Goal: Transaction & Acquisition: Purchase product/service

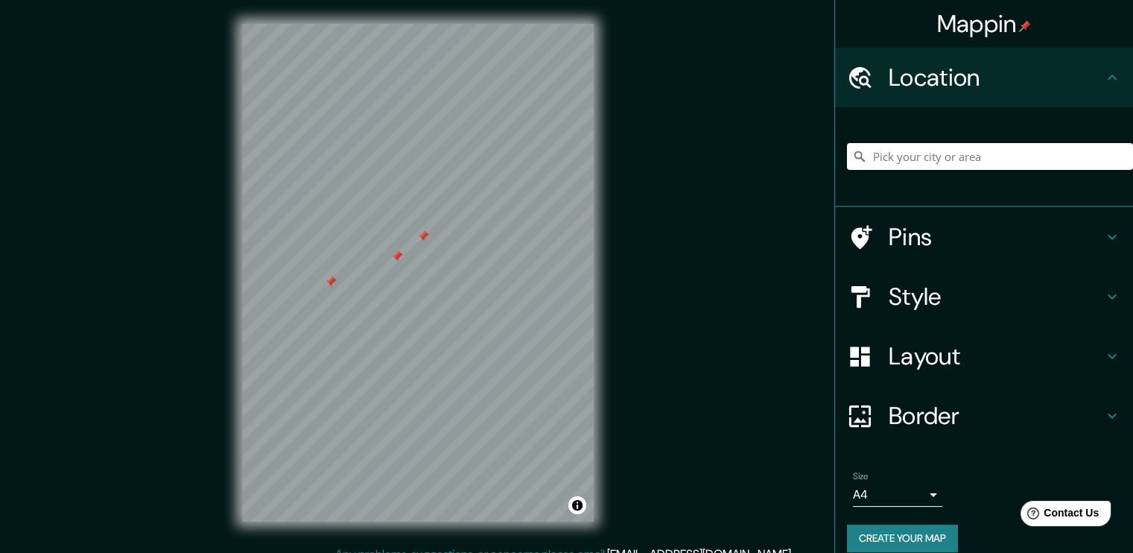
click at [913, 226] on h4 "Pins" at bounding box center [995, 237] width 214 height 30
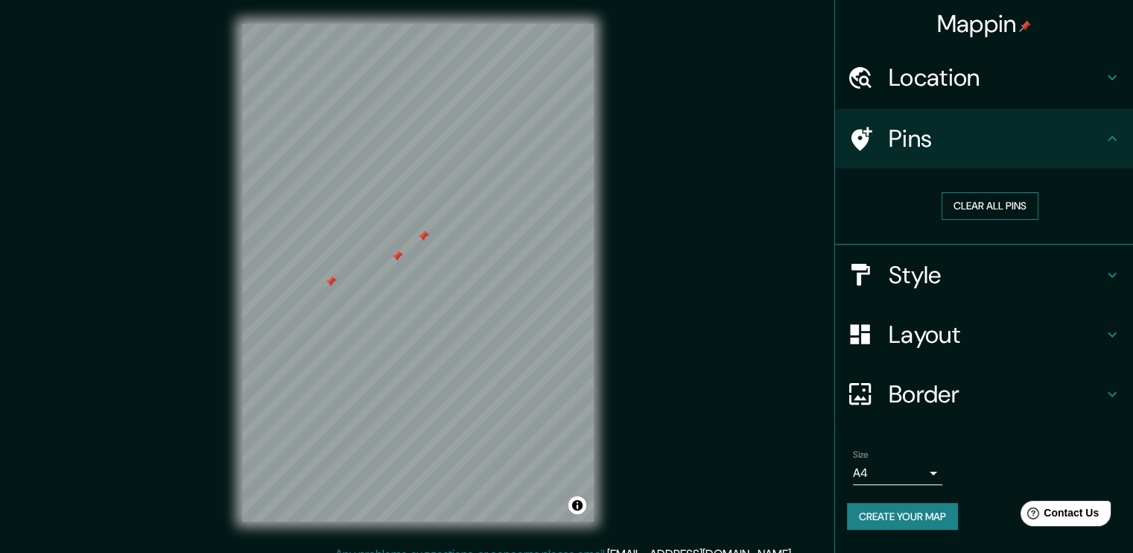
click at [984, 200] on button "Clear all pins" at bounding box center [989, 206] width 97 height 28
click at [935, 517] on button "Create your map" at bounding box center [902, 517] width 111 height 28
click at [935, 517] on div "Create your map" at bounding box center [984, 517] width 274 height 28
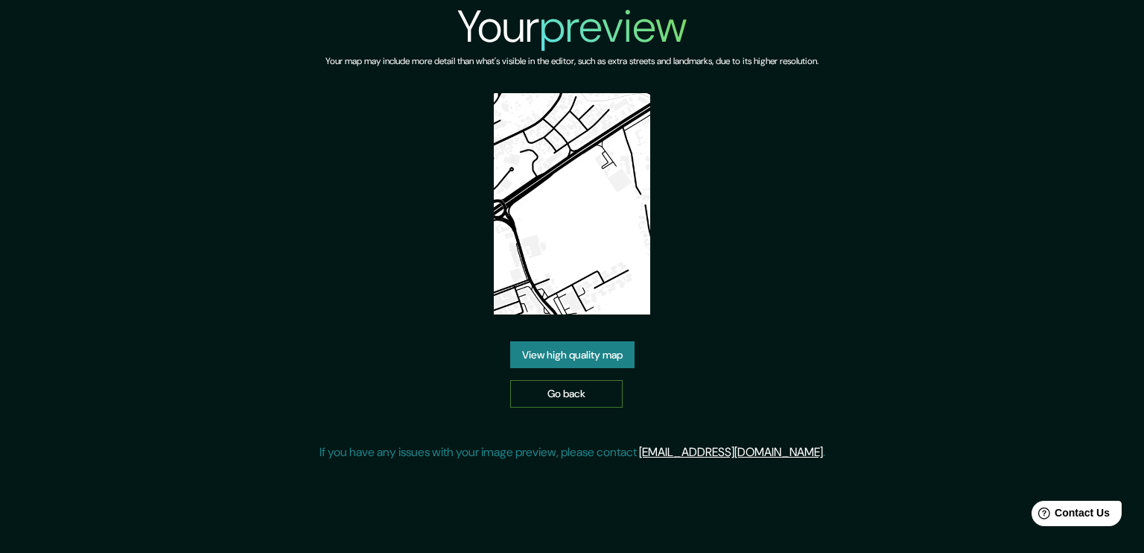
click at [578, 389] on link "Go back" at bounding box center [566, 394] width 112 height 28
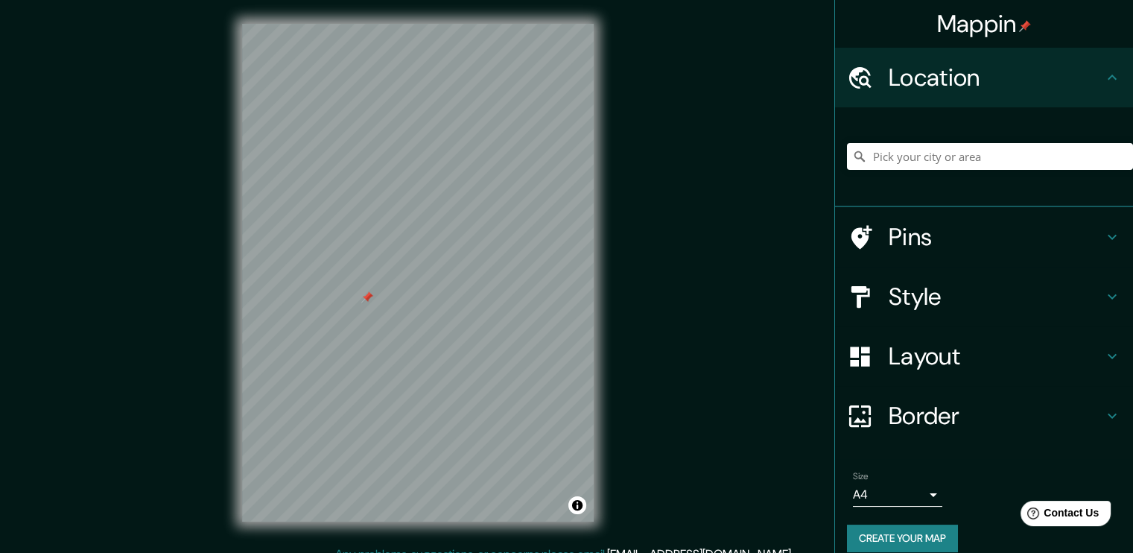
click at [888, 227] on h4 "Pins" at bounding box center [995, 237] width 214 height 30
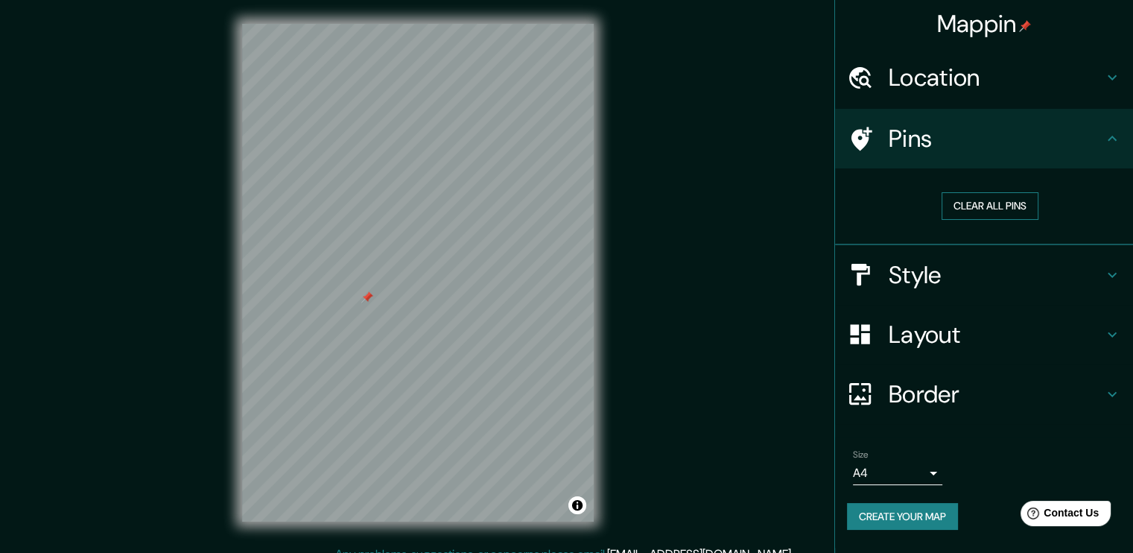
click at [970, 196] on button "Clear all pins" at bounding box center [989, 206] width 97 height 28
click at [990, 206] on button "Clear all pins" at bounding box center [989, 206] width 97 height 28
click at [1008, 281] on h4 "Style" at bounding box center [995, 275] width 214 height 30
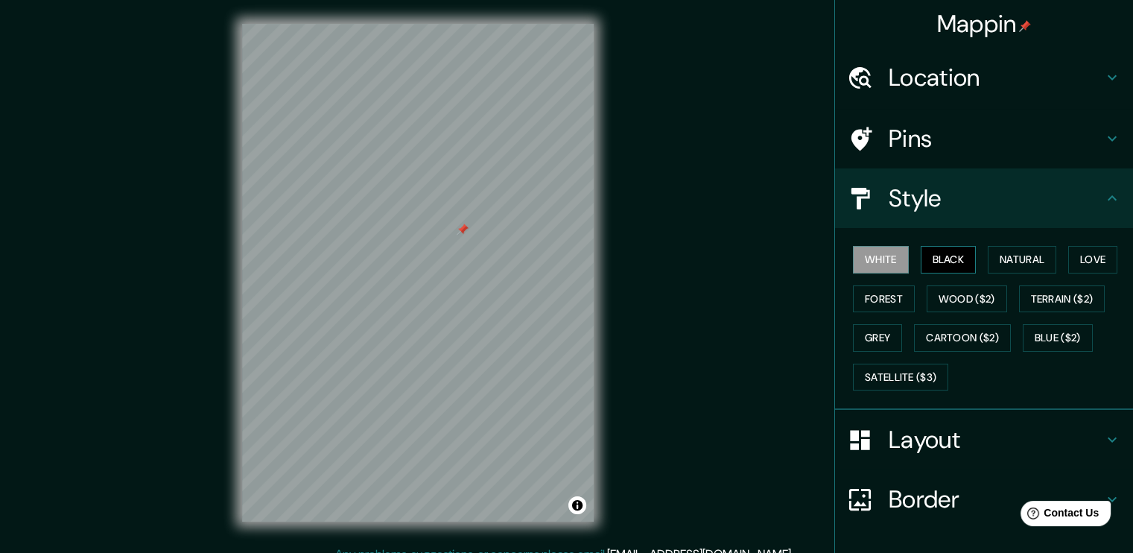
click at [920, 255] on button "Black" at bounding box center [948, 260] width 56 height 28
click at [1002, 253] on button "Natural" at bounding box center [1021, 260] width 69 height 28
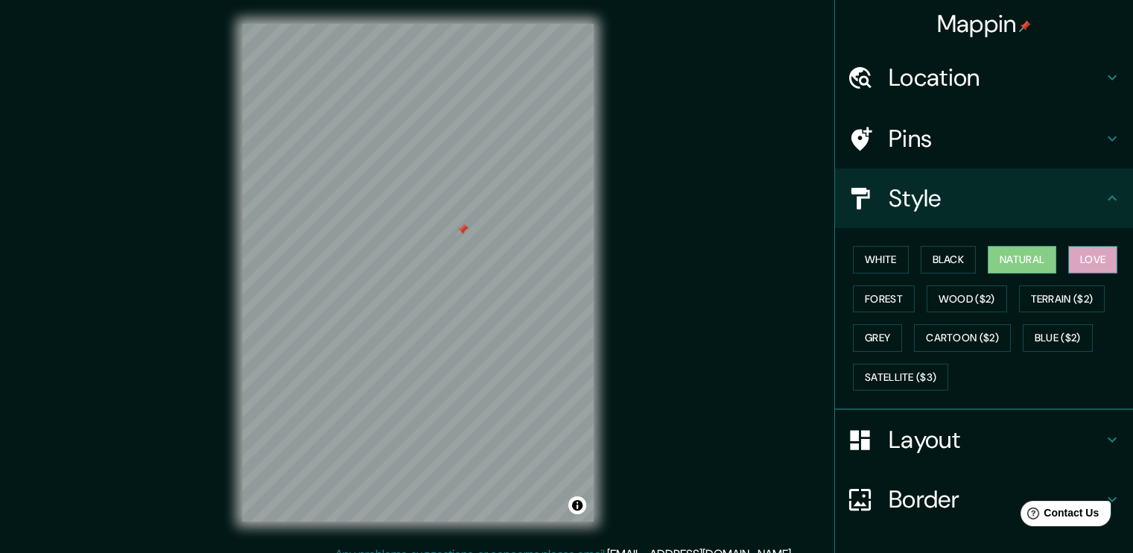
click at [1072, 256] on button "Love" at bounding box center [1092, 260] width 49 height 28
click at [883, 299] on button "Forest" at bounding box center [884, 299] width 62 height 28
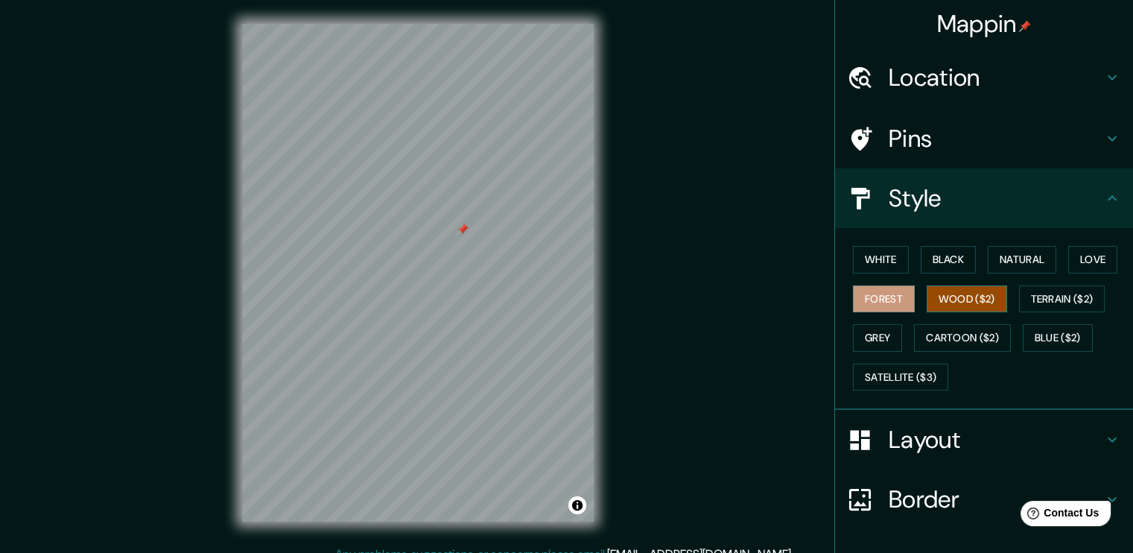
click at [947, 295] on button "Wood ($2)" at bounding box center [966, 299] width 80 height 28
click at [1037, 302] on button "Terrain ($2)" at bounding box center [1062, 299] width 86 height 28
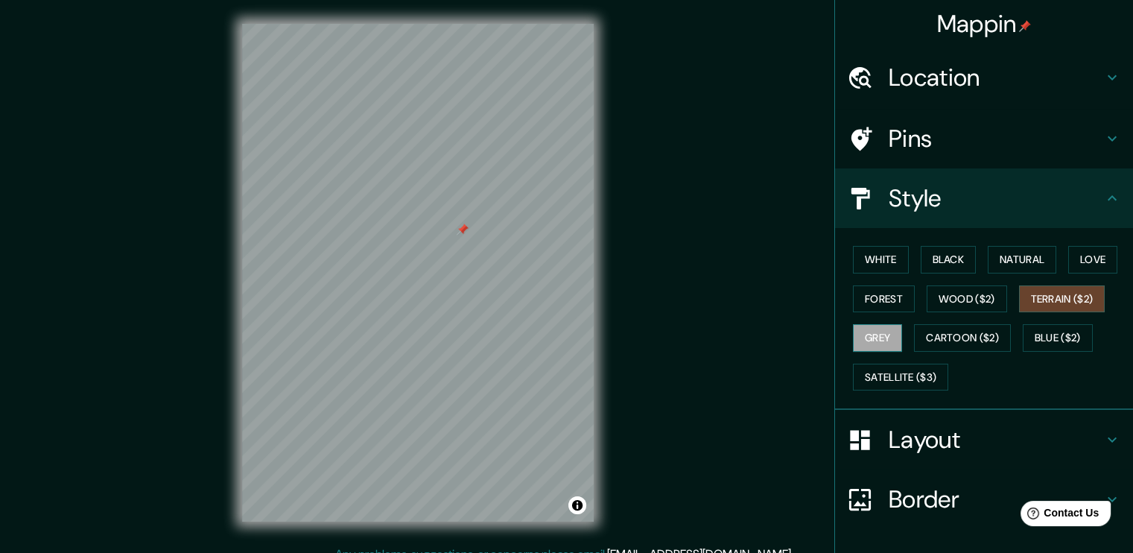
click at [868, 334] on button "Grey" at bounding box center [877, 338] width 49 height 28
click at [952, 339] on button "Cartoon ($2)" at bounding box center [962, 338] width 97 height 28
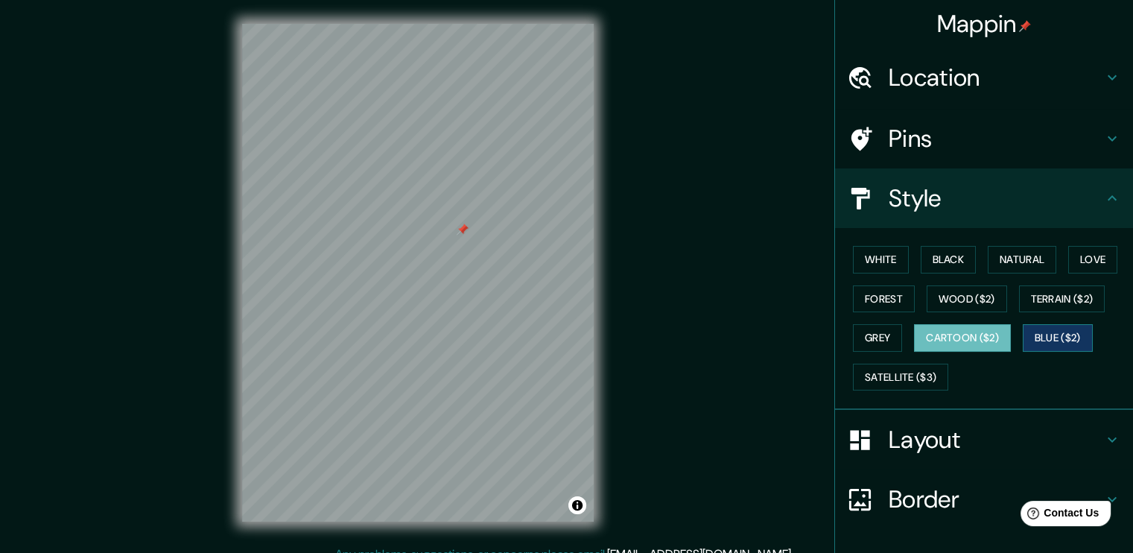
click at [1070, 338] on button "Blue ($2)" at bounding box center [1057, 338] width 70 height 28
click at [894, 379] on button "Satellite ($3)" at bounding box center [900, 377] width 95 height 28
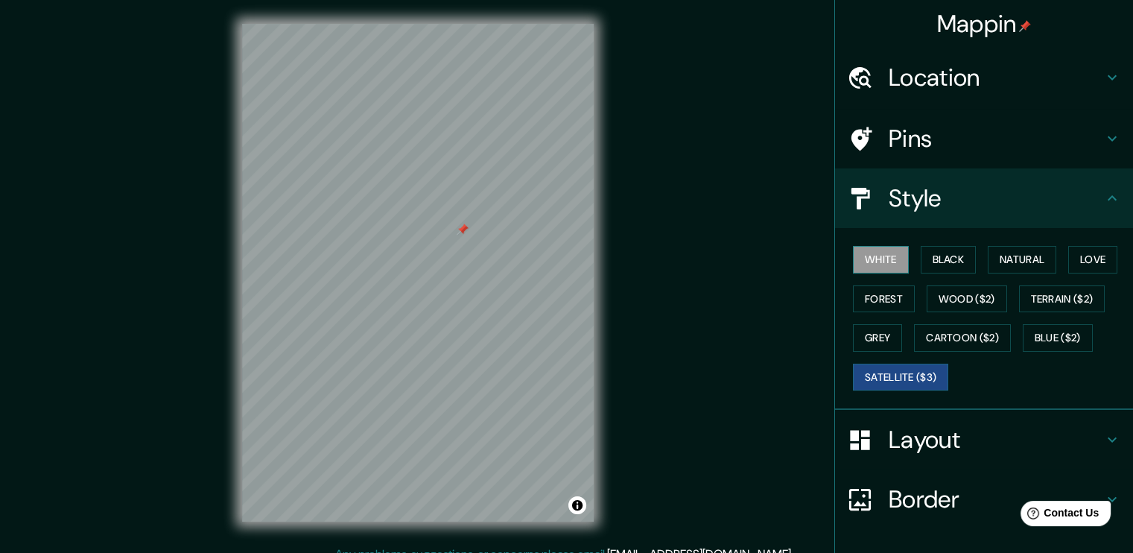
click at [865, 255] on button "White" at bounding box center [881, 260] width 56 height 28
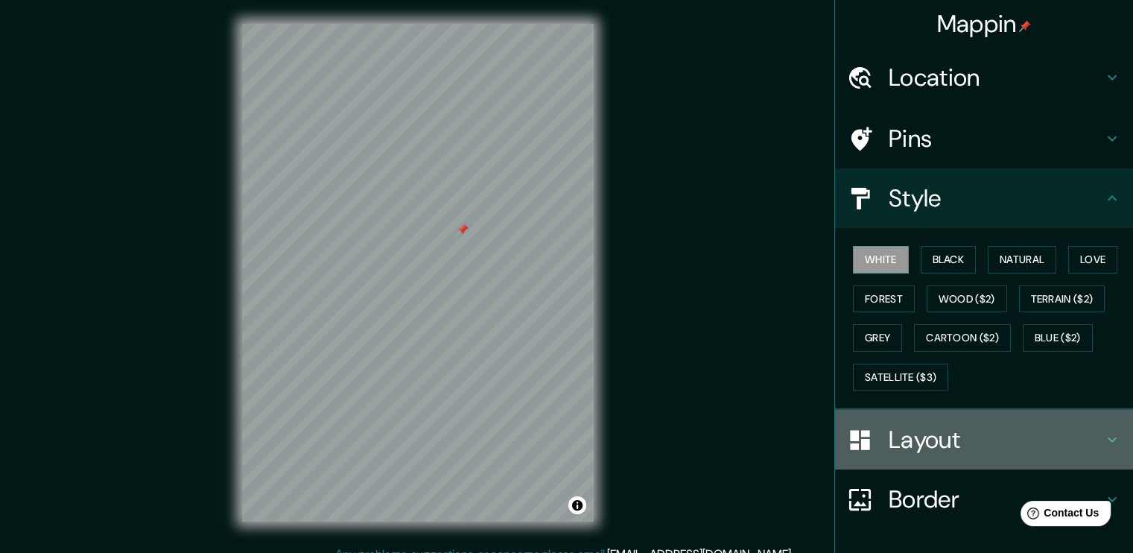
click at [954, 430] on h4 "Layout" at bounding box center [995, 439] width 214 height 30
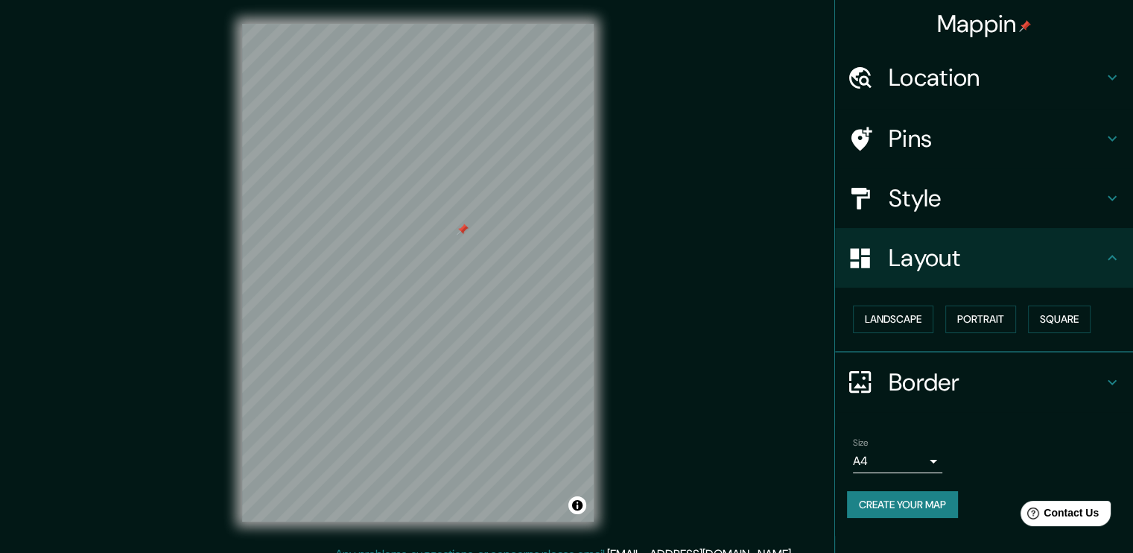
click at [988, 264] on h4 "Layout" at bounding box center [995, 258] width 214 height 30
click at [941, 187] on h4 "Style" at bounding box center [995, 198] width 214 height 30
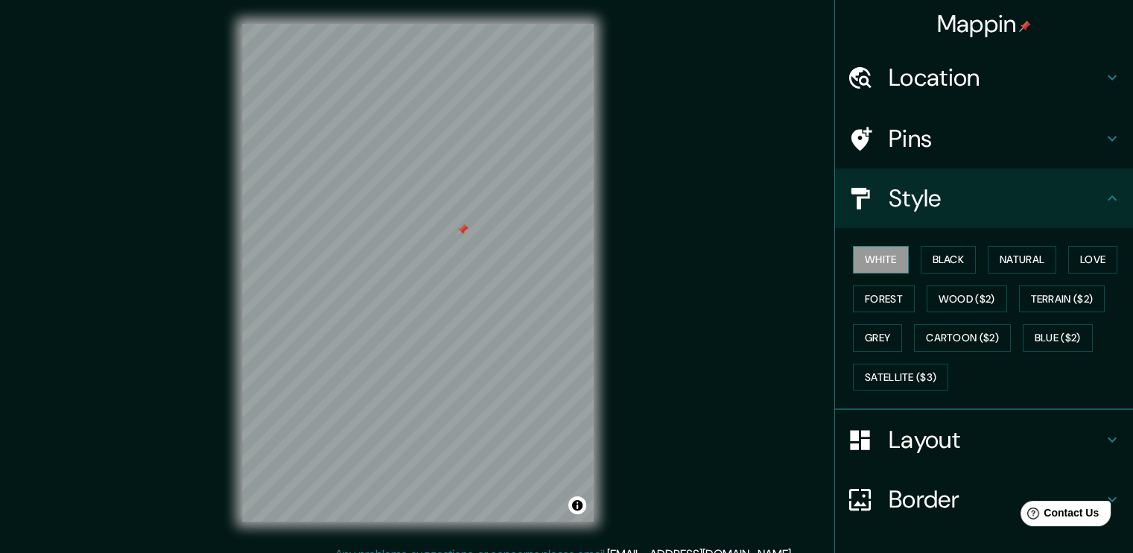
click at [856, 264] on button "White" at bounding box center [881, 260] width 56 height 28
click at [857, 261] on button "White" at bounding box center [881, 260] width 56 height 28
click at [969, 189] on h4 "Style" at bounding box center [995, 198] width 214 height 30
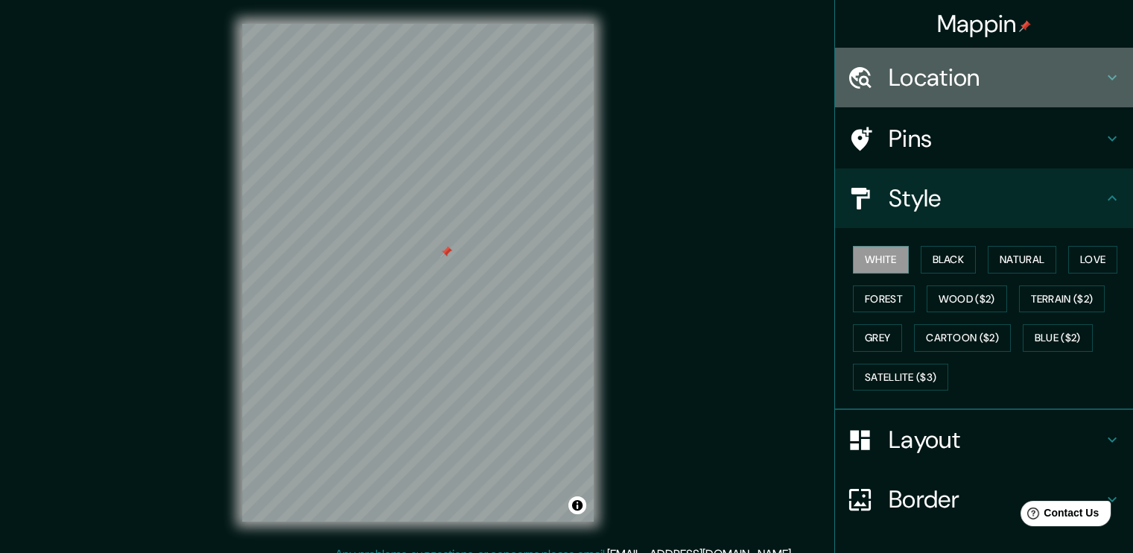
click at [1060, 75] on h4 "Location" at bounding box center [995, 78] width 214 height 30
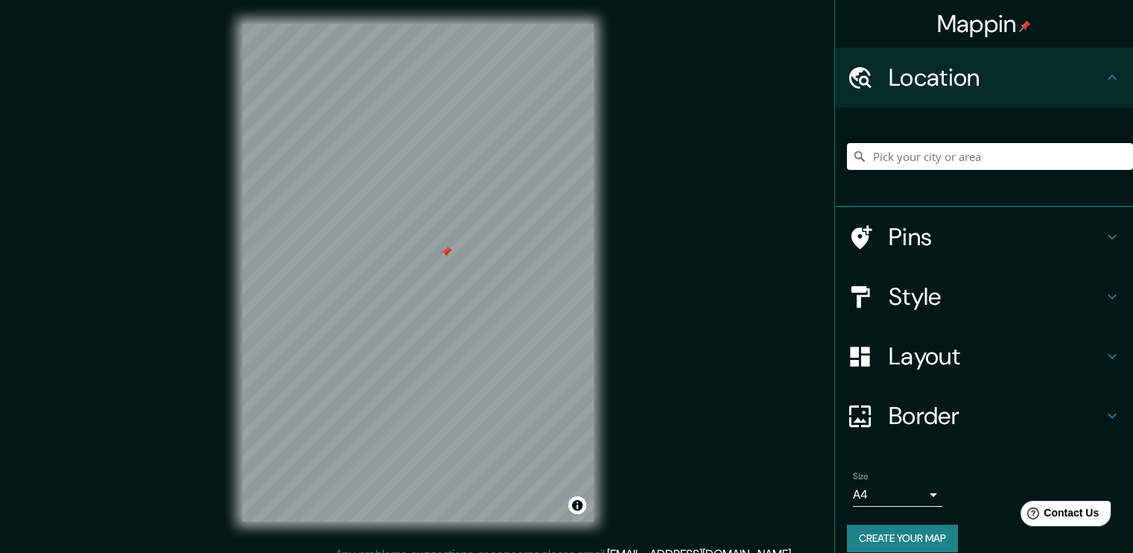
click at [1060, 75] on h4 "Location" at bounding box center [995, 78] width 214 height 30
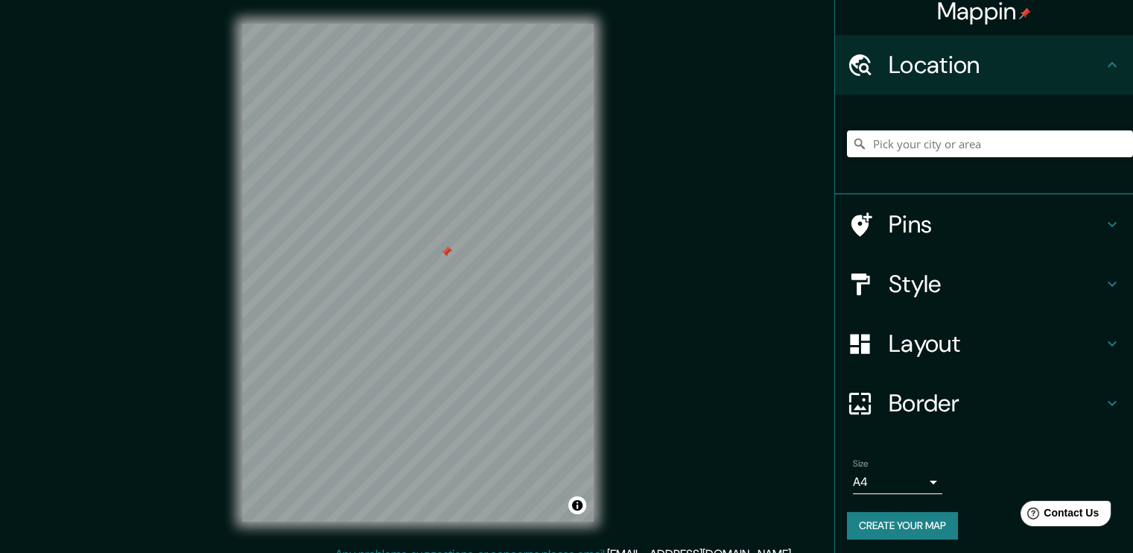
scroll to position [16, 0]
